Goal: Browse casually: Explore the website without a specific task or goal

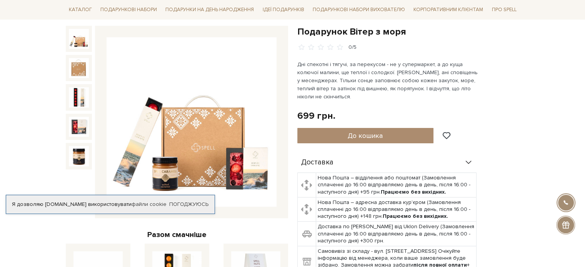
scroll to position [77, 0]
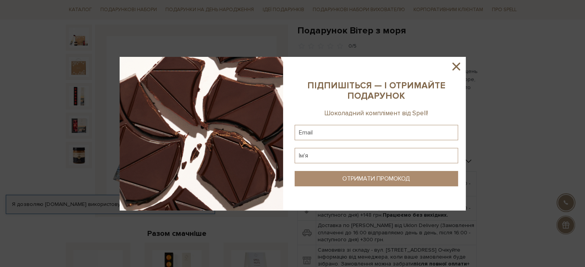
click at [456, 65] on icon at bounding box center [456, 66] width 13 height 13
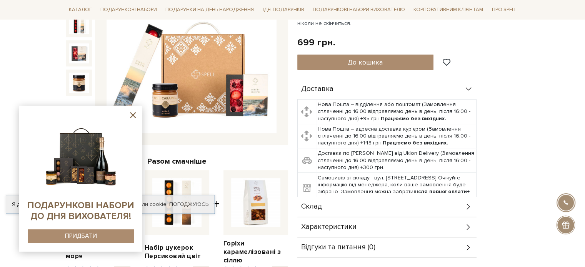
scroll to position [154, 0]
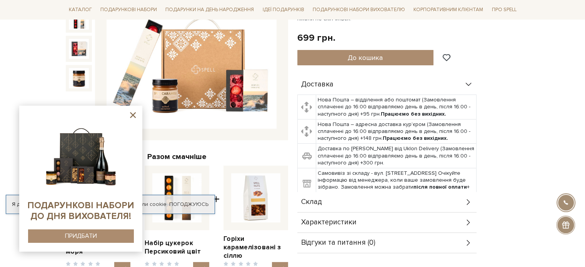
click at [468, 206] on icon at bounding box center [469, 202] width 8 height 8
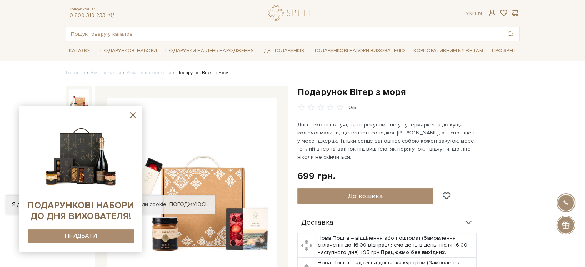
scroll to position [0, 0]
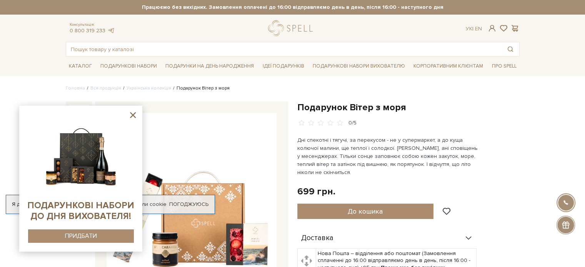
click at [133, 115] on icon at bounding box center [133, 115] width 6 height 6
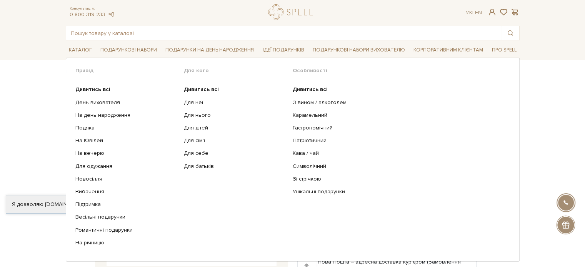
scroll to position [38, 0]
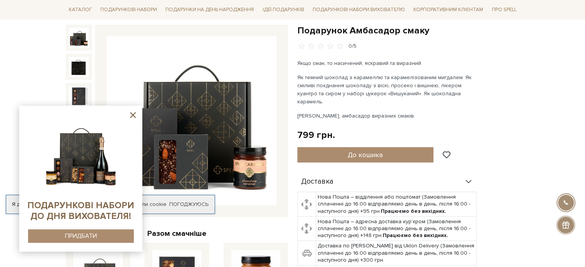
click at [133, 114] on icon at bounding box center [133, 115] width 10 height 10
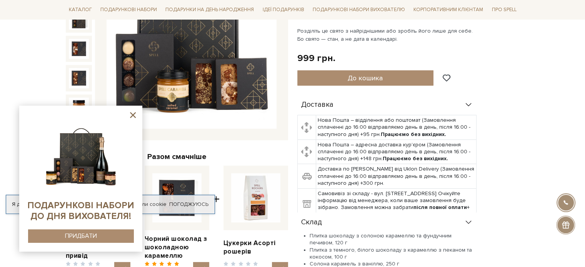
click at [134, 114] on icon at bounding box center [133, 115] width 6 height 6
